Goal: Information Seeking & Learning: Learn about a topic

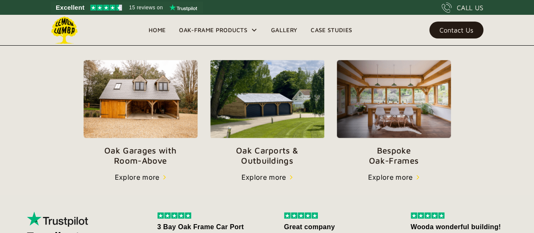
scroll to position [295, 0]
click at [271, 151] on p "Oak Carports & Outbuildings" at bounding box center [267, 155] width 114 height 20
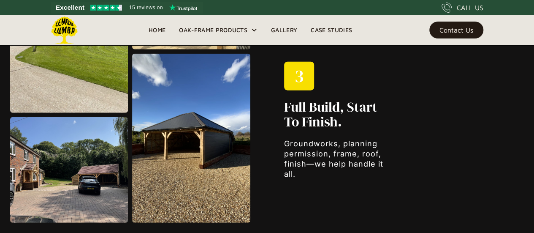
scroll to position [1004, 0]
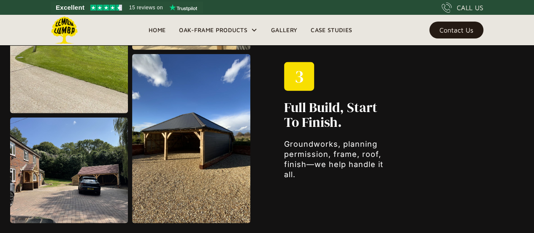
click at [192, 153] on img at bounding box center [191, 138] width 118 height 169
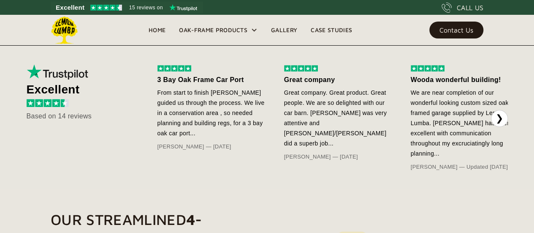
scroll to position [443, 0]
